Goal: Complete application form: Complete application form

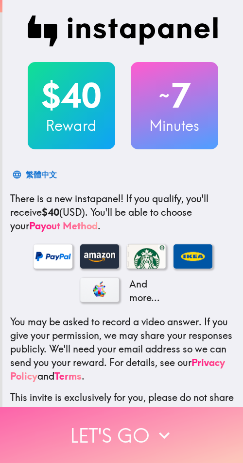
click at [164, 415] on button "Let's go" at bounding box center [121, 435] width 243 height 56
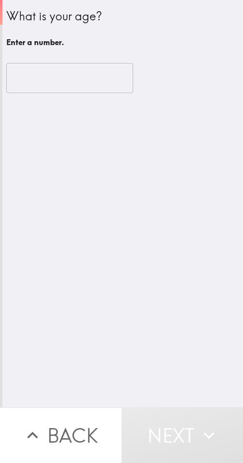
click at [67, 76] on input "number" at bounding box center [69, 78] width 127 height 30
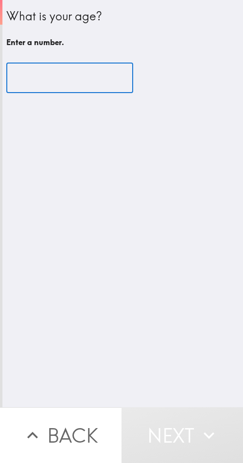
paste input "32"
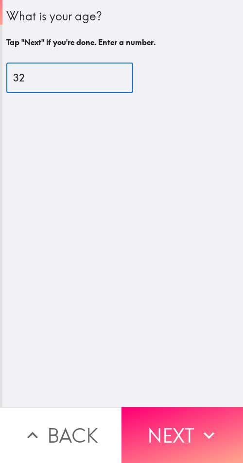
type input "32"
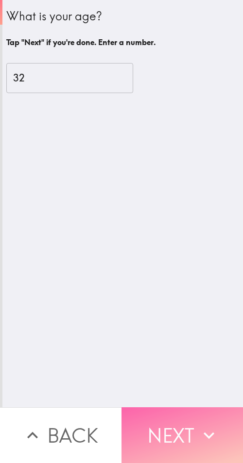
click at [192, 434] on button "Next" at bounding box center [181, 435] width 121 height 56
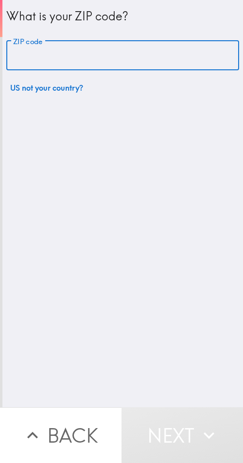
click at [76, 54] on input "ZIP code" at bounding box center [122, 56] width 232 height 30
paste input "33607"
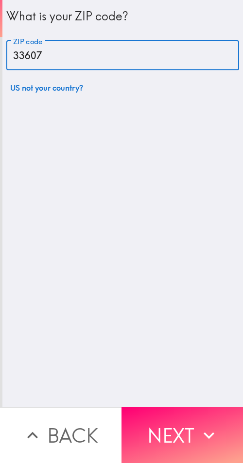
type input "33607"
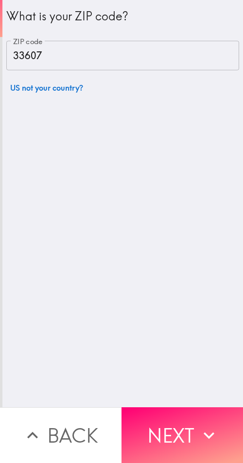
click at [170, 437] on button "Next" at bounding box center [181, 435] width 121 height 56
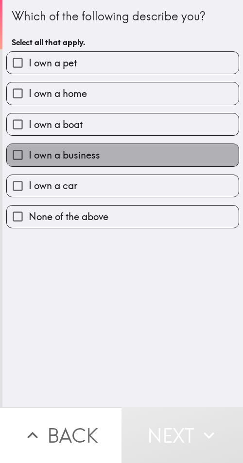
click at [126, 152] on label "I own a business" at bounding box center [122, 155] width 231 height 22
click at [29, 152] on input "I own a business" at bounding box center [18, 155] width 22 height 22
checkbox input "true"
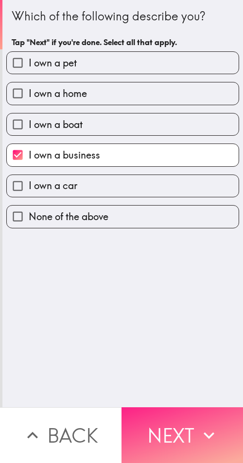
click at [182, 422] on button "Next" at bounding box center [181, 435] width 121 height 56
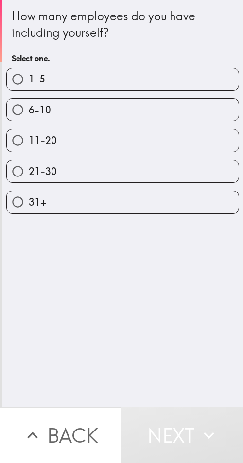
drag, startPoint x: 129, startPoint y: 179, endPoint x: 194, endPoint y: 190, distance: 65.8
click at [135, 181] on label "21-30" at bounding box center [122, 172] width 231 height 22
click at [29, 181] on input "21-30" at bounding box center [18, 172] width 22 height 22
radio input "true"
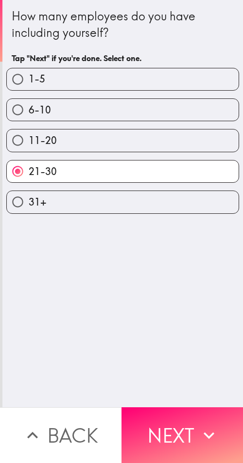
drag, startPoint x: 200, startPoint y: 412, endPoint x: 206, endPoint y: 414, distance: 5.9
click at [200, 412] on button "Next" at bounding box center [181, 435] width 121 height 56
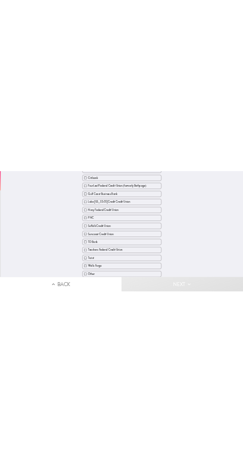
scroll to position [153, 0]
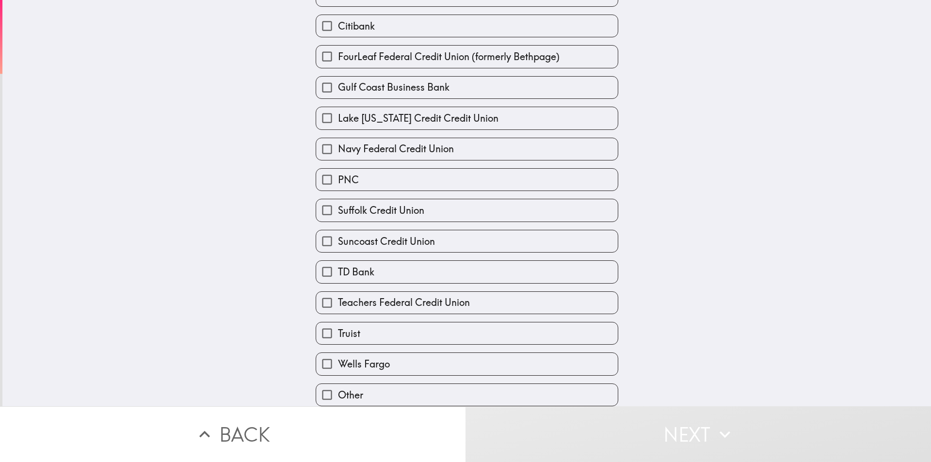
click at [242, 265] on label "TD Bank" at bounding box center [467, 272] width 302 height 22
click at [242, 265] on input "TD Bank" at bounding box center [327, 272] width 22 height 22
checkbox input "true"
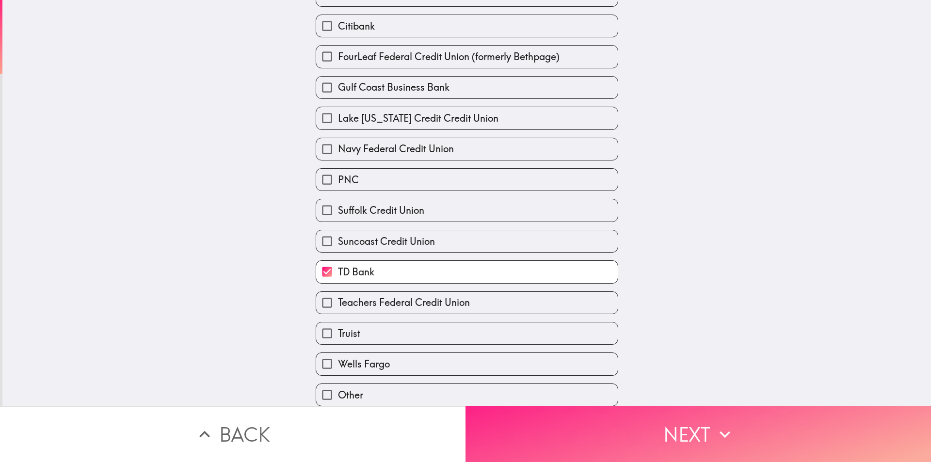
click at [242, 417] on button "Next" at bounding box center [699, 434] width 466 height 56
